Goal: Task Accomplishment & Management: Manage account settings

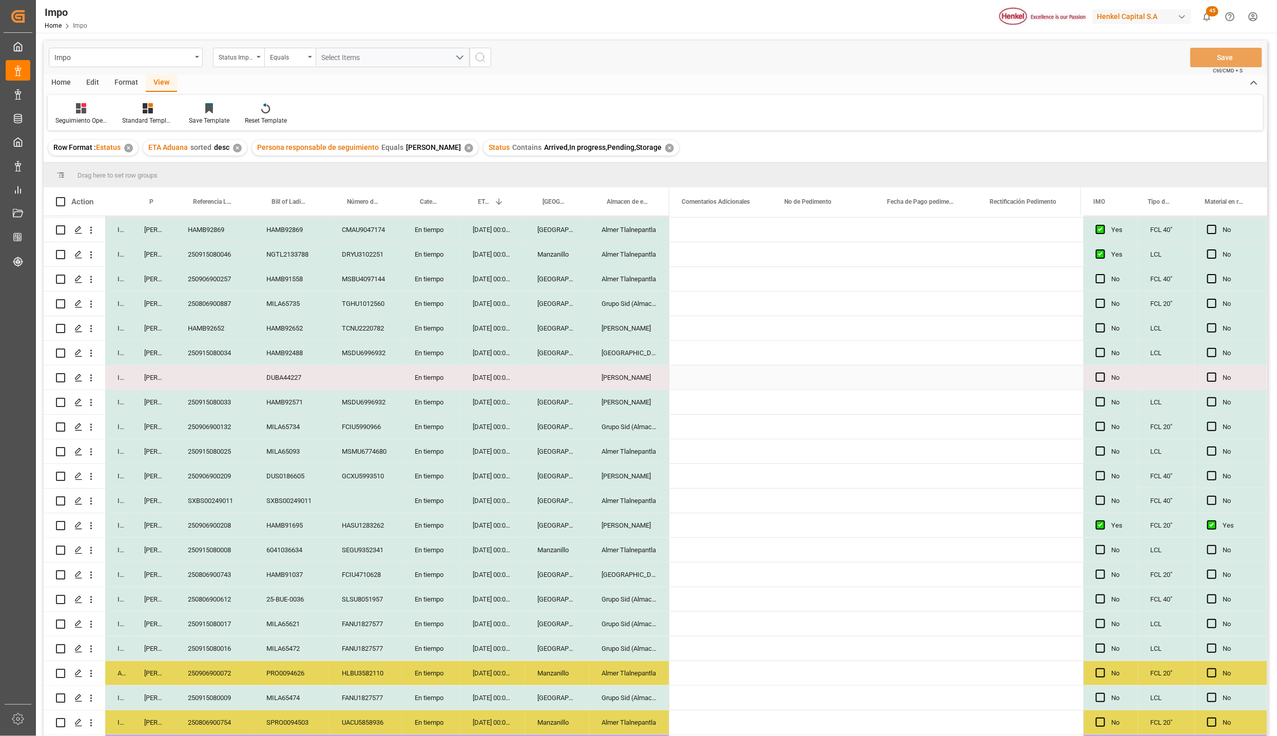
scroll to position [0, 2374]
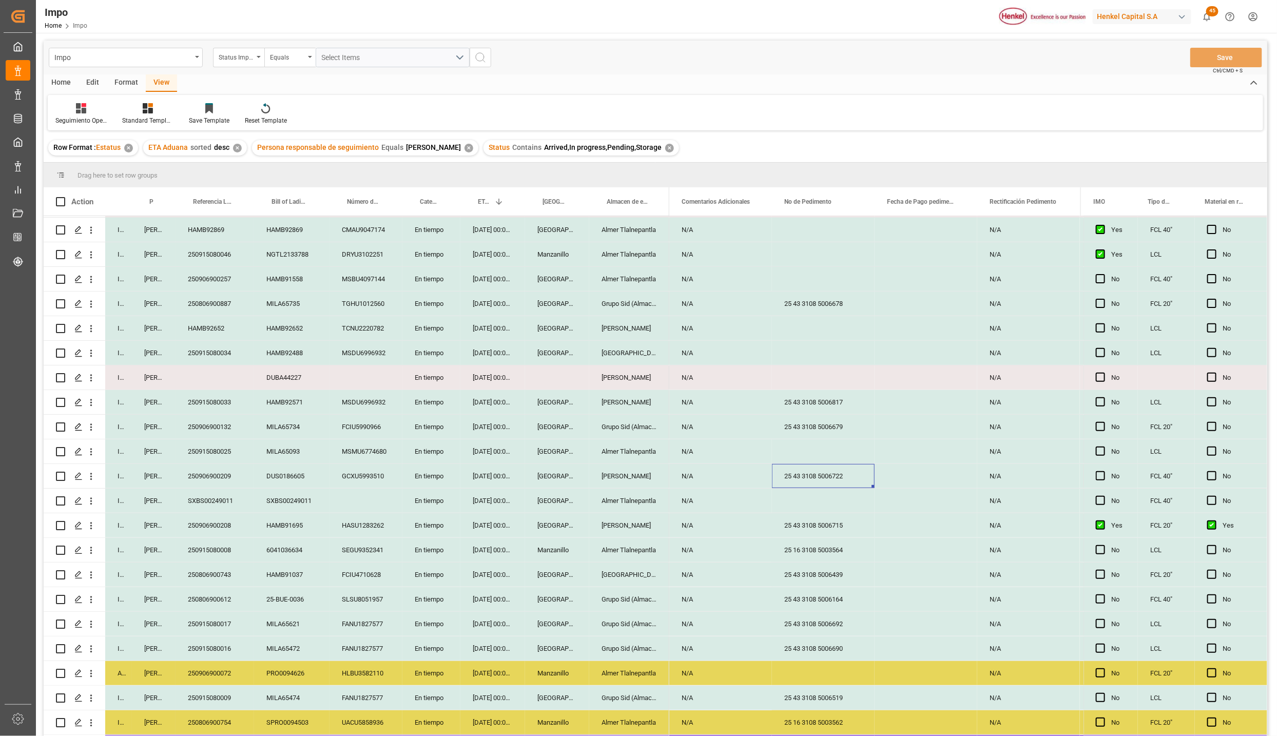
click at [221, 323] on div "HAMB92652" at bounding box center [215, 328] width 79 height 24
click at [221, 323] on div "HAMB92652" at bounding box center [215, 334] width 79 height 36
click at [220, 337] on input "HAMB92652" at bounding box center [215, 335] width 62 height 20
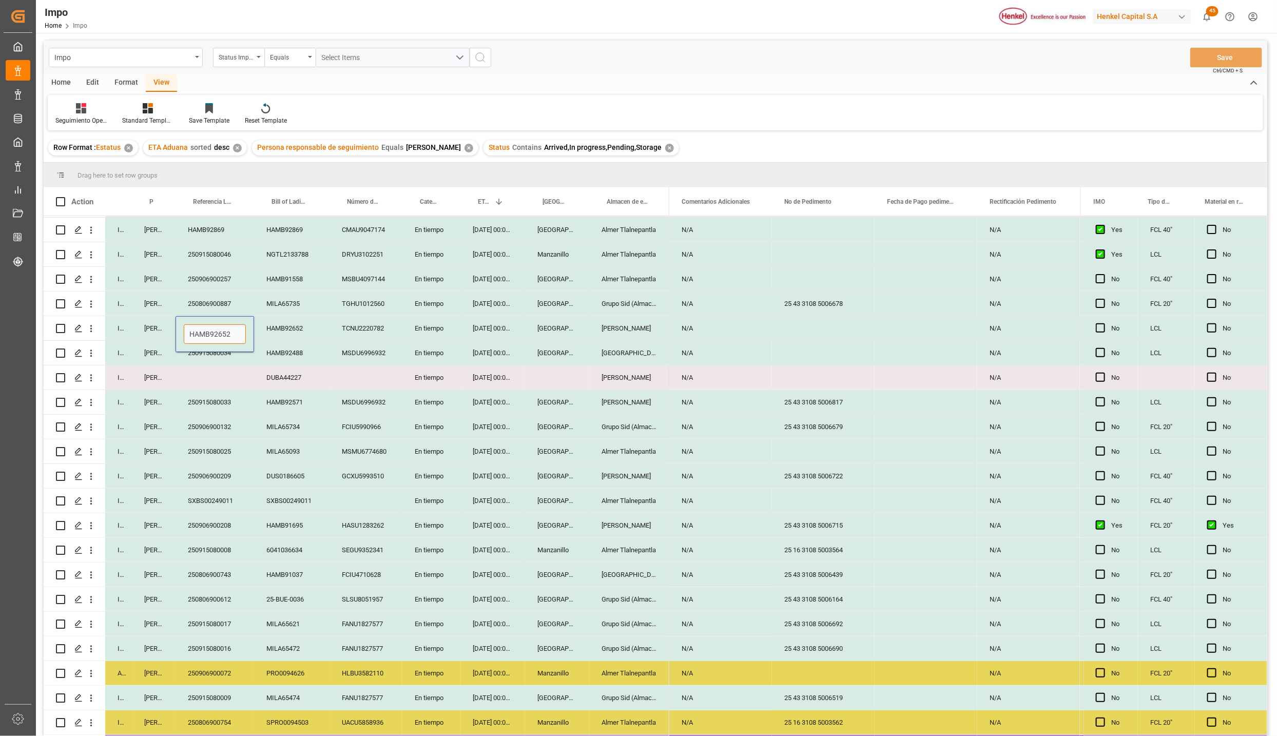
click at [220, 337] on input "HAMB92652" at bounding box center [215, 335] width 62 height 20
paste input "250915080055"
type input "250915080055"
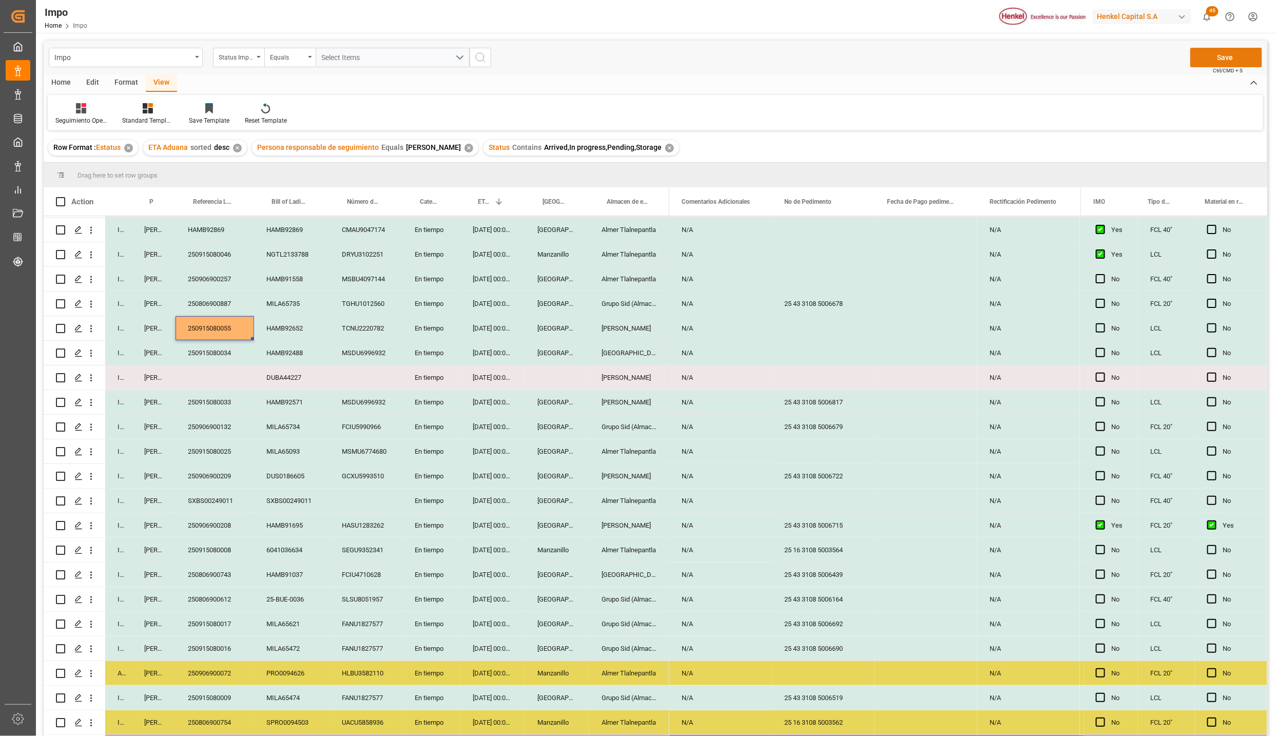
click at [1214, 53] on button "Save" at bounding box center [1227, 58] width 72 height 20
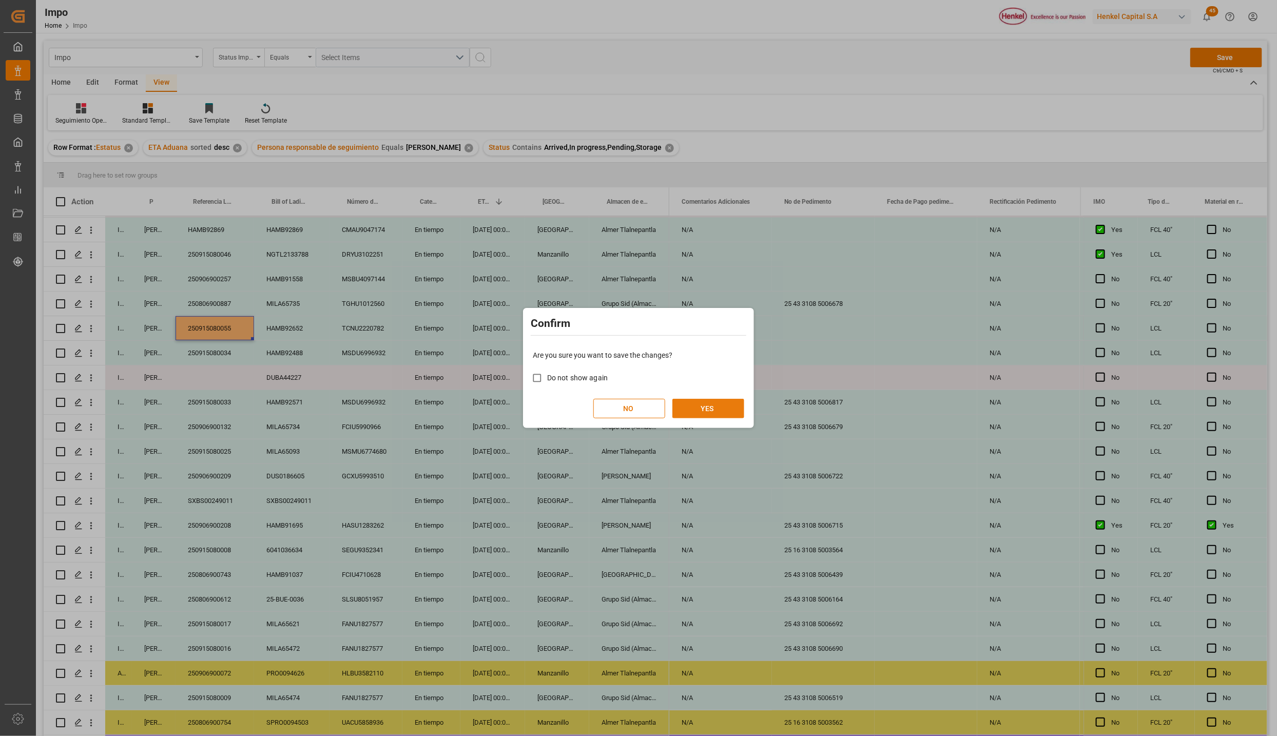
click at [715, 406] on button "YES" at bounding box center [709, 409] width 72 height 20
